Goal: Information Seeking & Learning: Learn about a topic

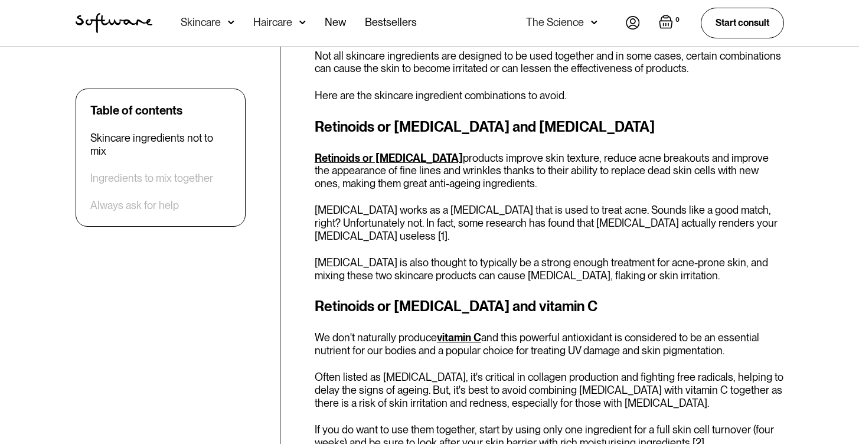
scroll to position [604, 0]
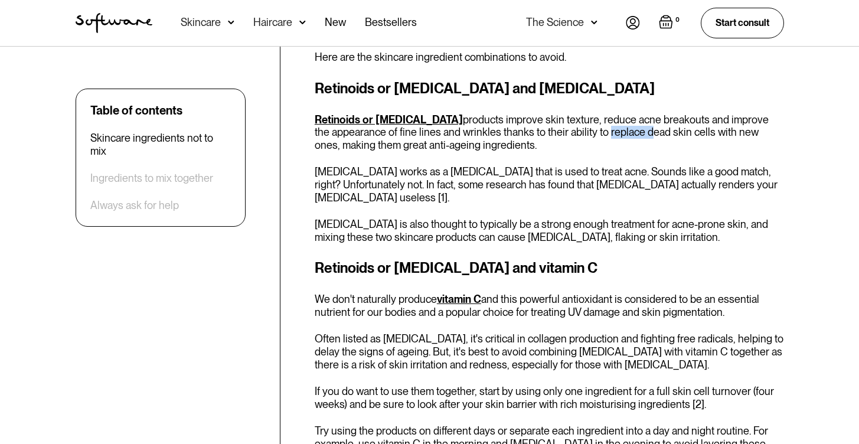
drag, startPoint x: 529, startPoint y: 127, endPoint x: 570, endPoint y: 135, distance: 40.8
click at [570, 135] on p "Retinoids or [MEDICAL_DATA] products improve skin texture, reduce acne breakout…" at bounding box center [549, 132] width 469 height 38
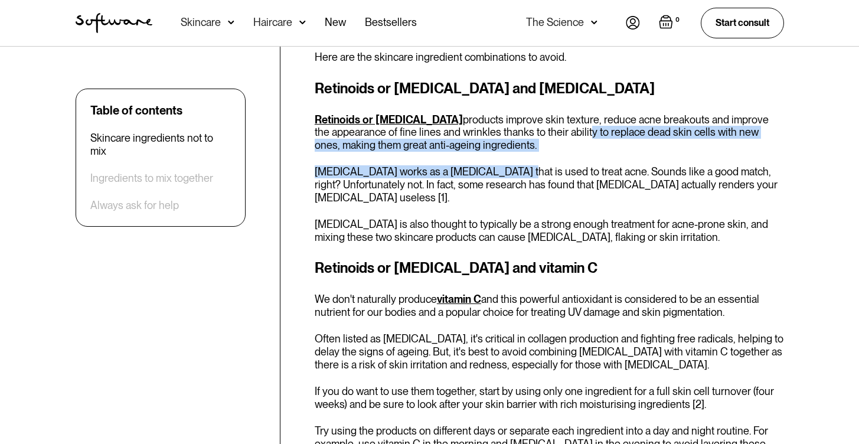
drag, startPoint x: 503, startPoint y: 177, endPoint x: 511, endPoint y: 129, distance: 49.1
click at [511, 129] on div "Retinoids or [MEDICAL_DATA] and [MEDICAL_DATA] Retinoids or [MEDICAL_DATA] prod…" at bounding box center [549, 161] width 469 height 166
click at [511, 129] on p "Retinoids or [MEDICAL_DATA] products improve skin texture, reduce acne breakout…" at bounding box center [549, 132] width 469 height 38
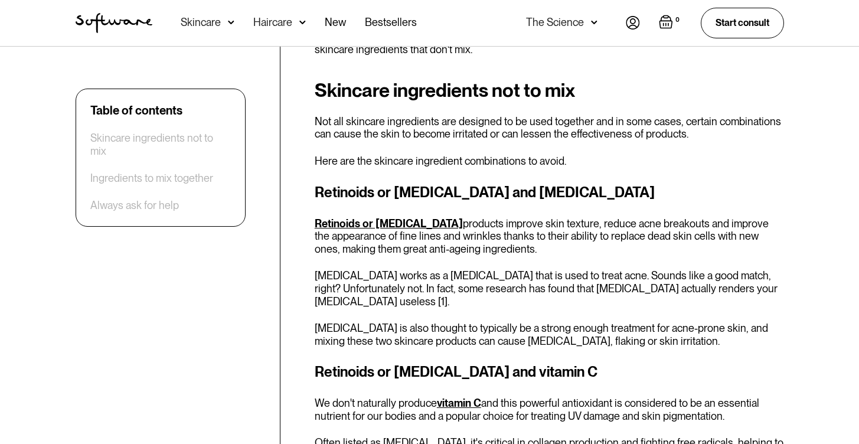
scroll to position [201, 0]
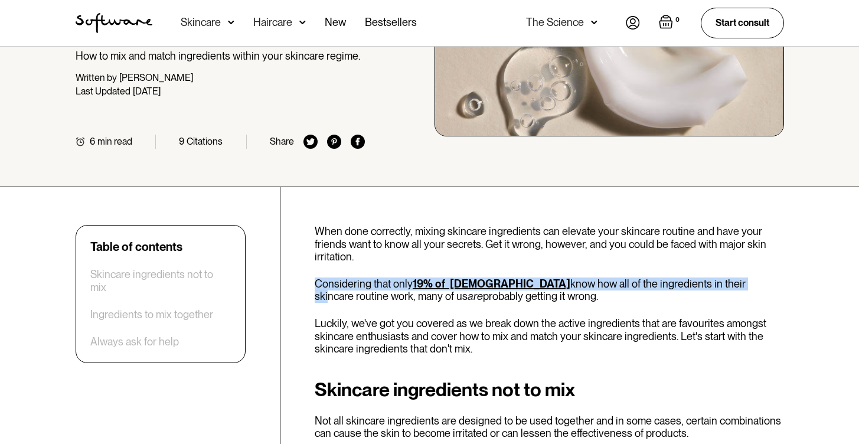
drag, startPoint x: 519, startPoint y: 276, endPoint x: 686, endPoint y: 287, distance: 166.8
click at [686, 287] on p "Considering that only 19% of [DEMOGRAPHIC_DATA] know how all of the ingredients…" at bounding box center [549, 289] width 469 height 25
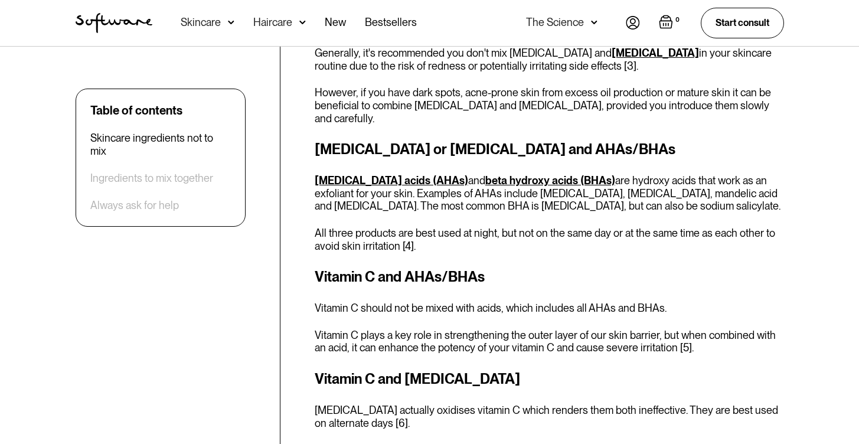
scroll to position [1081, 0]
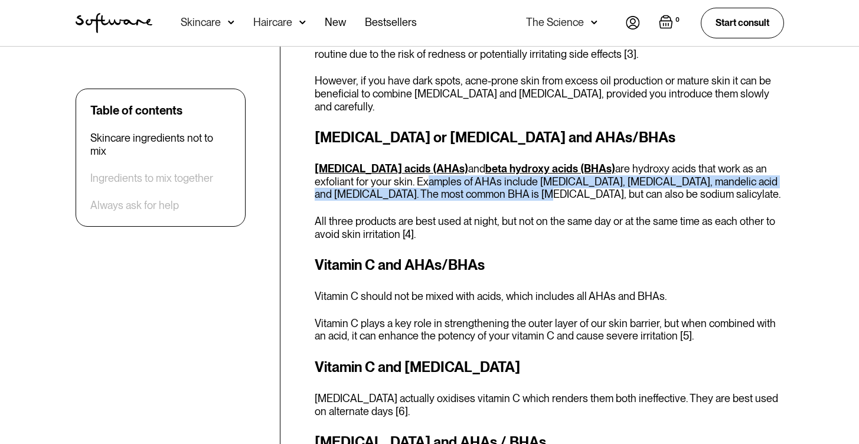
drag, startPoint x: 421, startPoint y: 174, endPoint x: 475, endPoint y: 179, distance: 54.6
click at [473, 179] on p "[MEDICAL_DATA] acids (AHAs) and beta hydroxy acids (BHAs) are hydroxy acids tha…" at bounding box center [549, 181] width 469 height 38
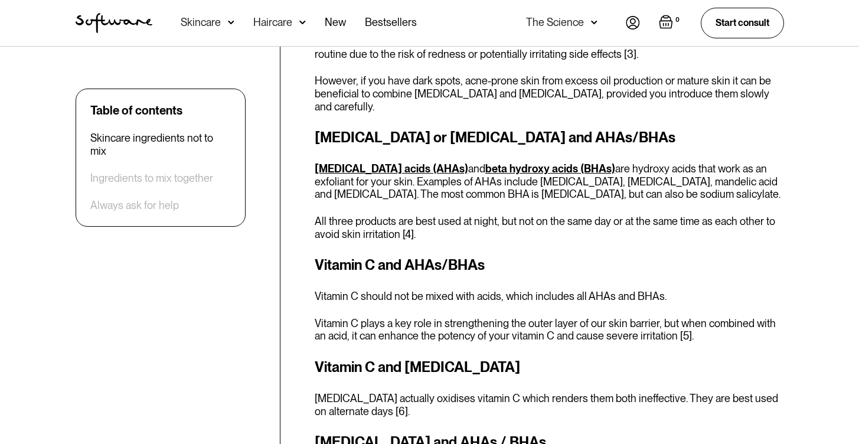
click at [475, 179] on p "[MEDICAL_DATA] acids (AHAs) and beta hydroxy acids (BHAs) are hydroxy acids tha…" at bounding box center [549, 181] width 469 height 38
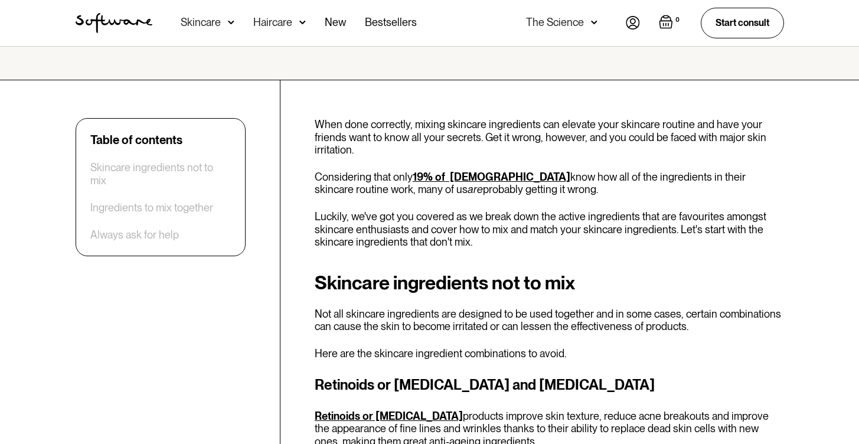
scroll to position [0, 0]
